Goal: Navigation & Orientation: Find specific page/section

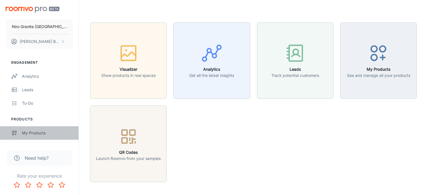
click at [45, 130] on div "My Products" at bounding box center [47, 133] width 51 height 6
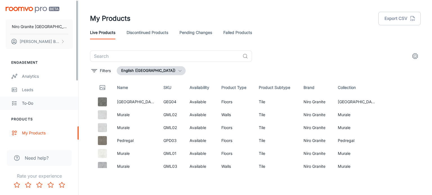
click at [14, 102] on icon "scrollable content" at bounding box center [14, 103] width 6 height 7
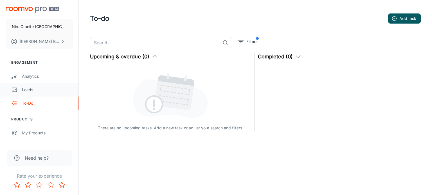
click at [42, 89] on div "Leads" at bounding box center [47, 90] width 51 height 6
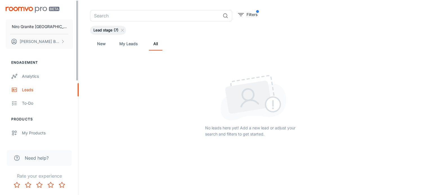
click at [49, 159] on div "Need help?" at bounding box center [39, 158] width 65 height 16
